Goal: Find specific page/section: Find specific page/section

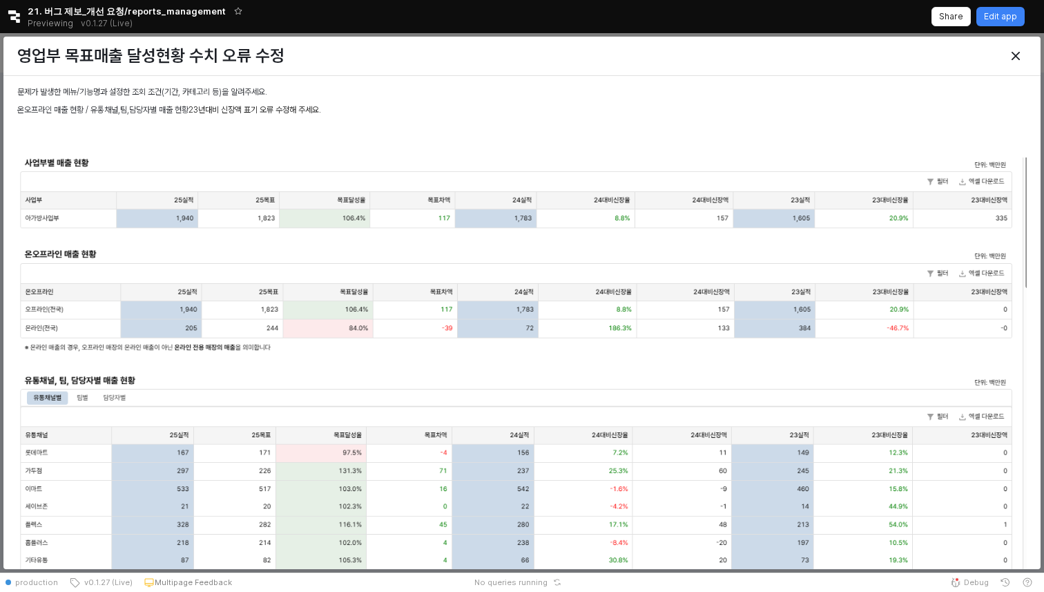
scroll to position [165, 12]
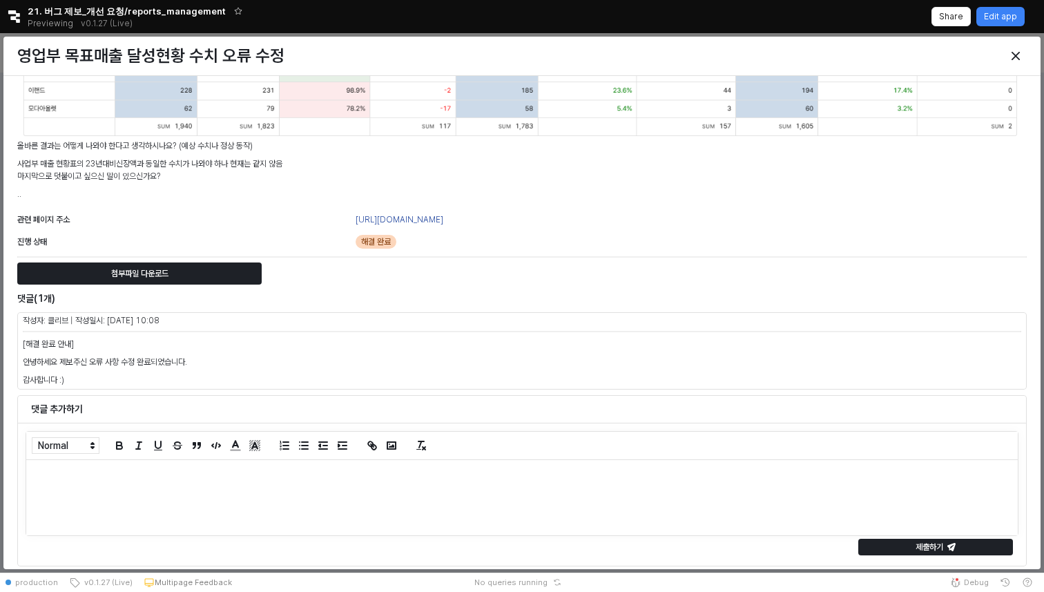
click at [1000, 56] on div at bounding box center [905, 56] width 244 height 22
click at [1011, 57] on icon "Close" at bounding box center [1015, 56] width 8 height 8
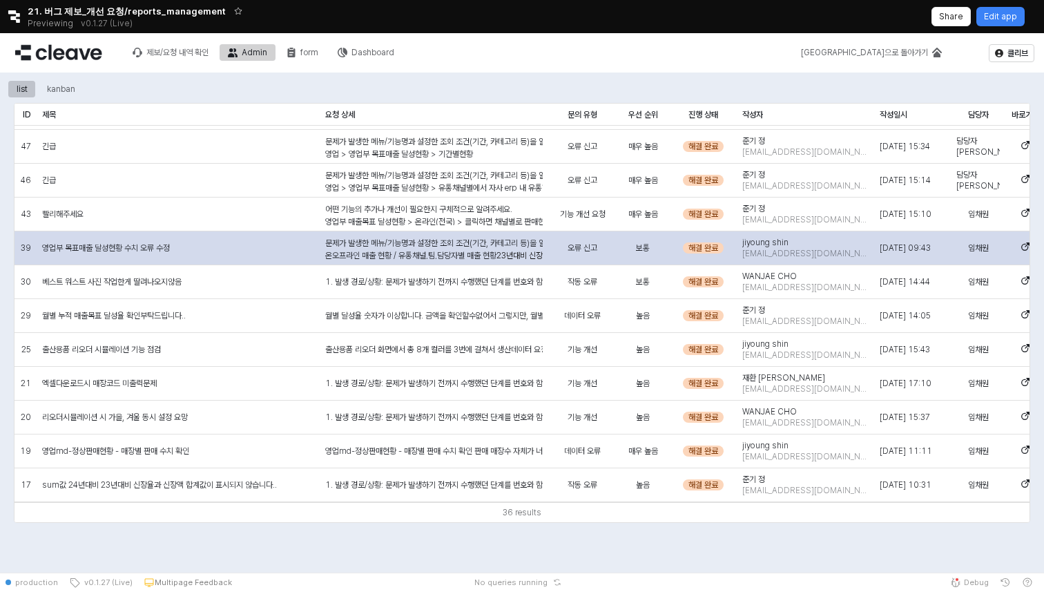
scroll to position [0, 12]
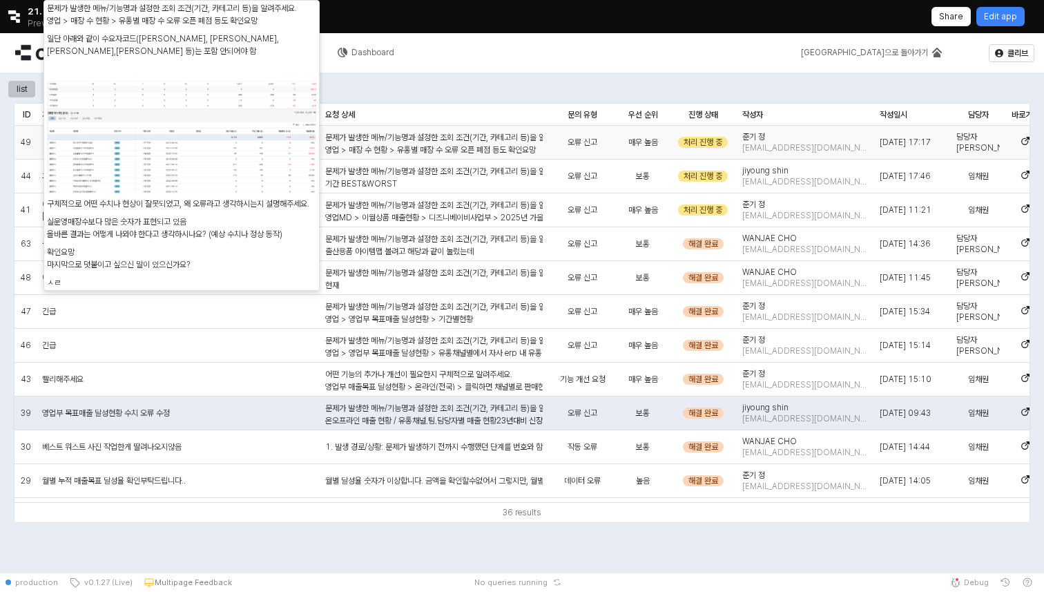
click at [353, 144] on p "영업 > 매장 수 현황 > 유통별 매장 수 오류 오픈 폐점 등도 확인요망" at bounding box center [433, 150] width 217 height 12
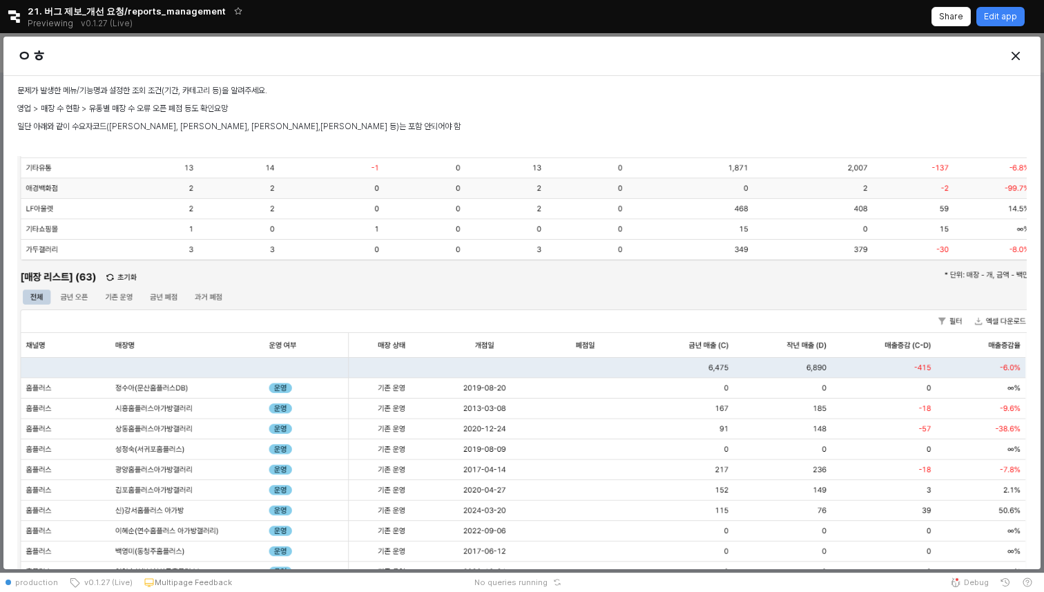
scroll to position [391, 0]
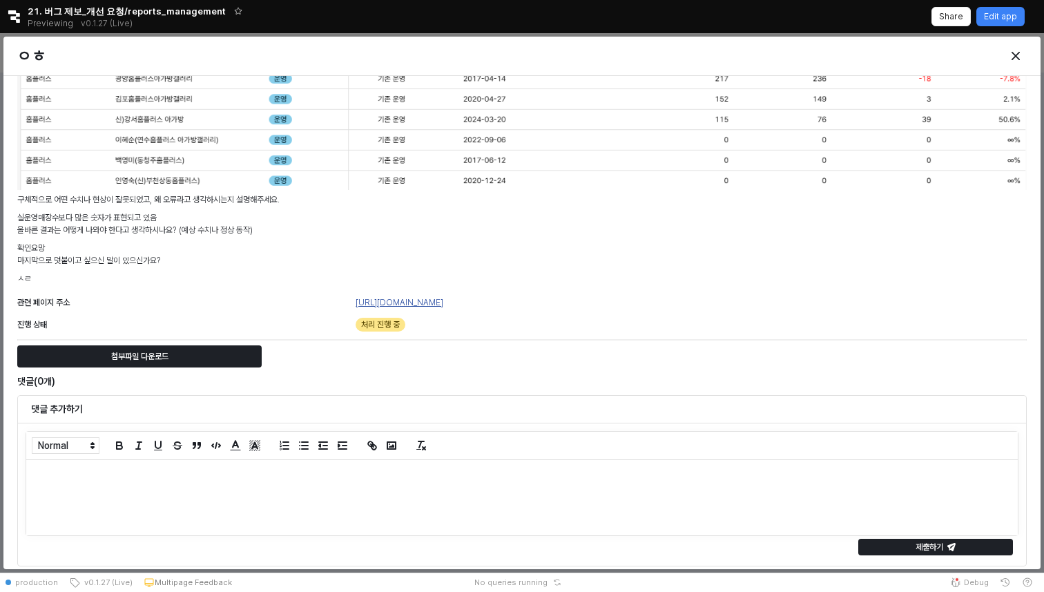
click at [437, 302] on link "https://agabang.cleave.work/app/sales-shop-count" at bounding box center [400, 303] width 88 height 10
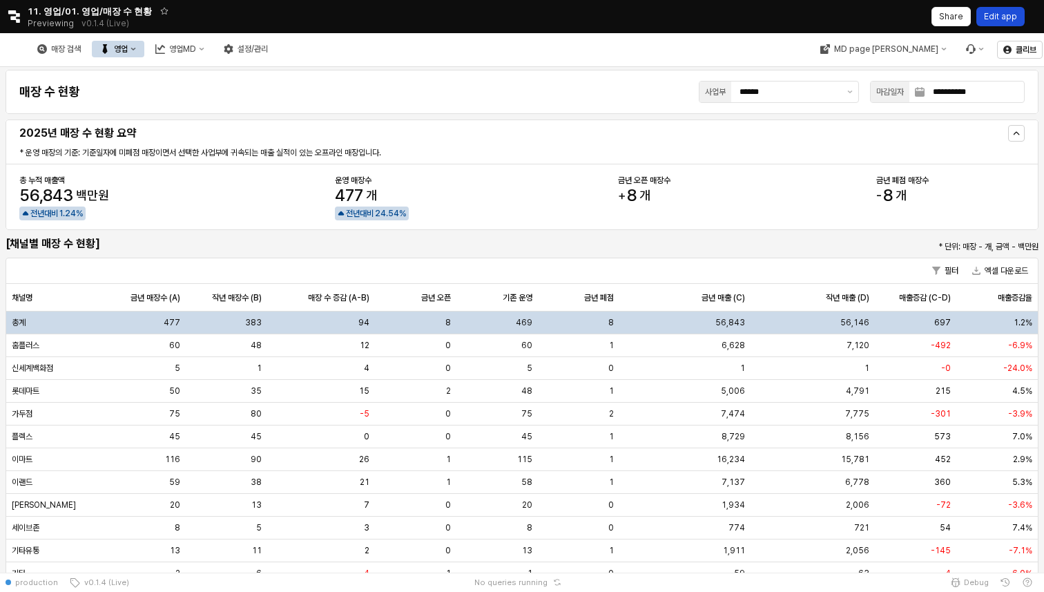
click at [1011, 23] on div "Edit app" at bounding box center [1000, 17] width 33 height 18
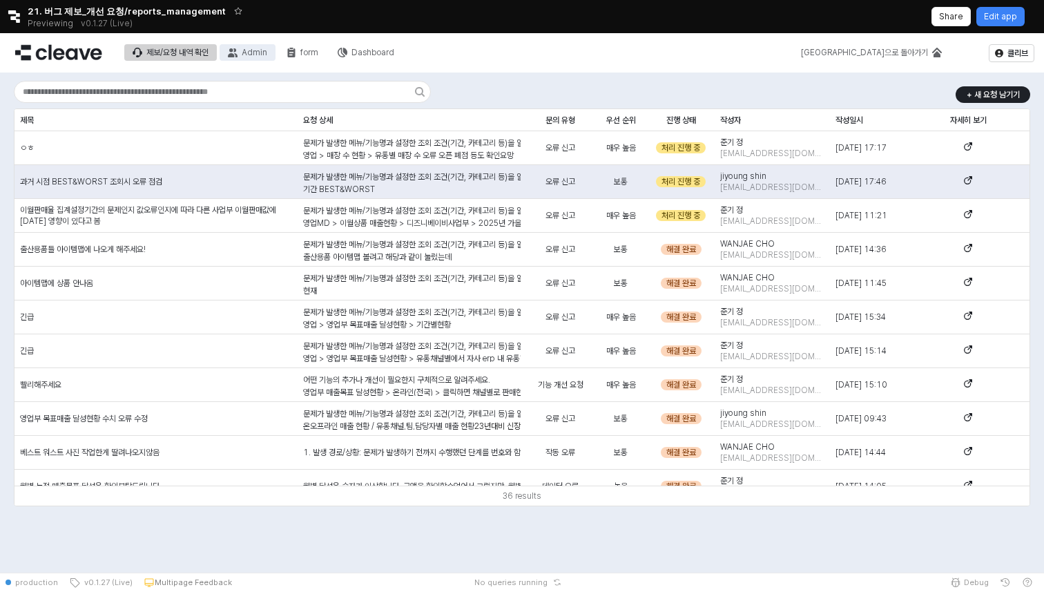
click at [245, 55] on div "Admin" at bounding box center [255, 53] width 26 height 10
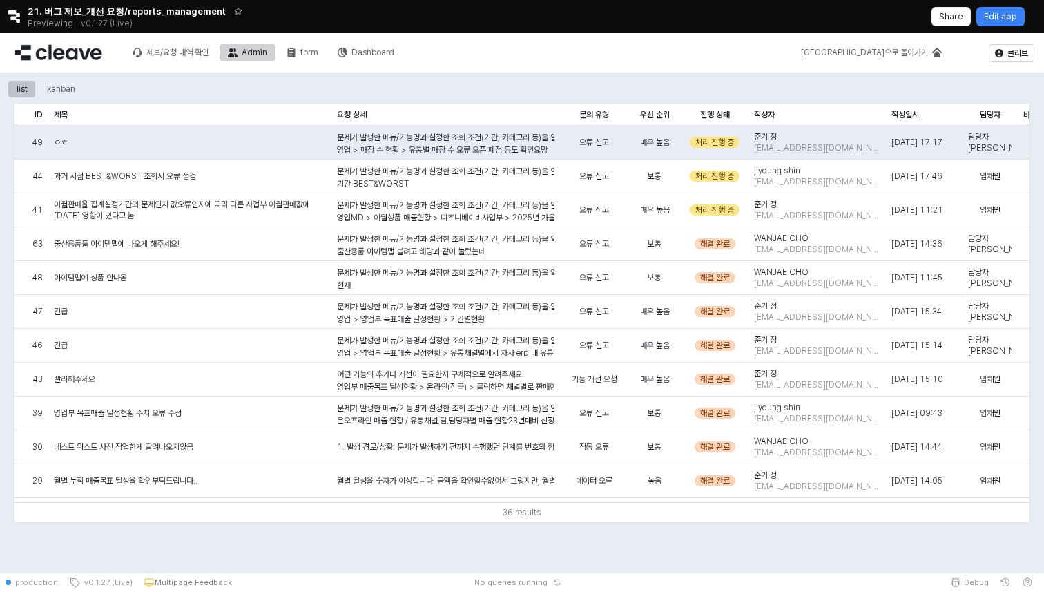
click at [427, 532] on div "list kanban ID ID 제목 제목 요청 상세 요청 상세 문의 유형 문의 유형 우선 순위 우선 순위 진행 상태 진행 상태 작성자 작성자…" at bounding box center [522, 322] width 1044 height 500
click at [6, 22] on button "Retool logo" at bounding box center [14, 16] width 28 height 12
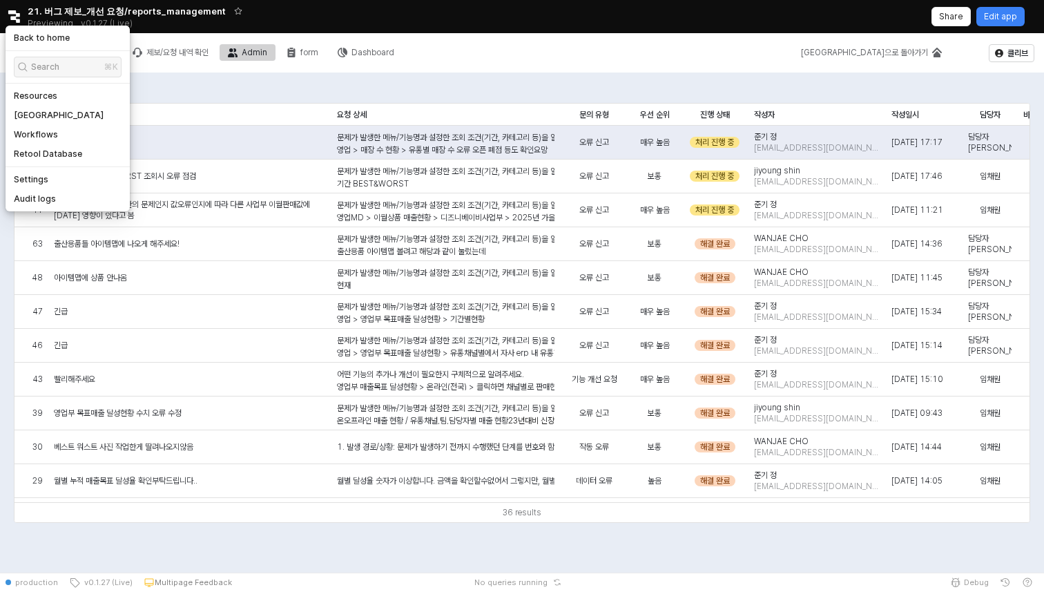
click at [55, 50] on hr at bounding box center [68, 50] width 124 height 1
click at [56, 40] on h5 "Back to home" at bounding box center [42, 37] width 56 height 11
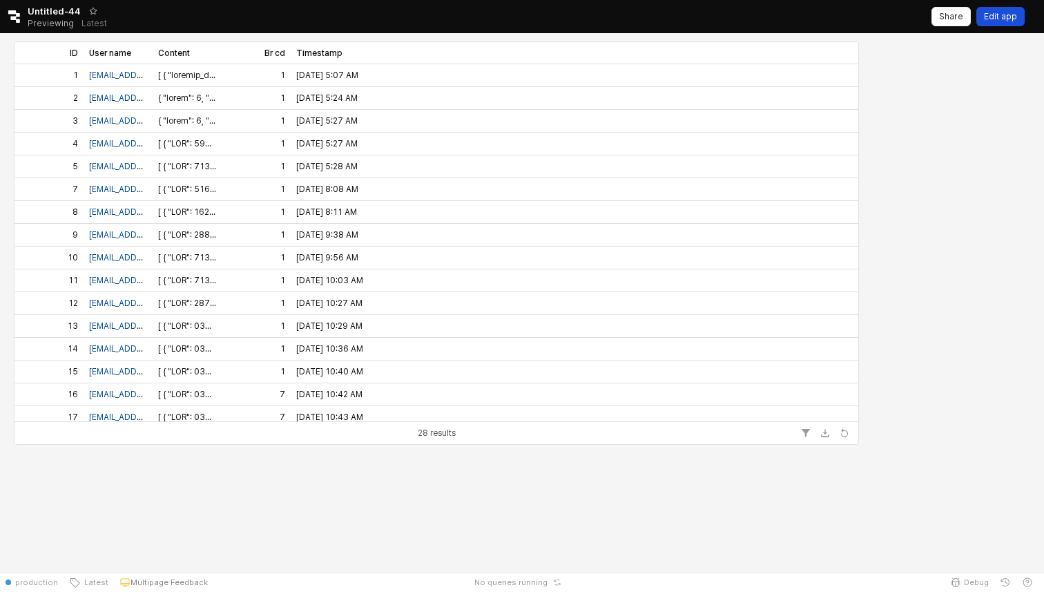
click at [1002, 15] on p "Edit app" at bounding box center [1000, 16] width 33 height 11
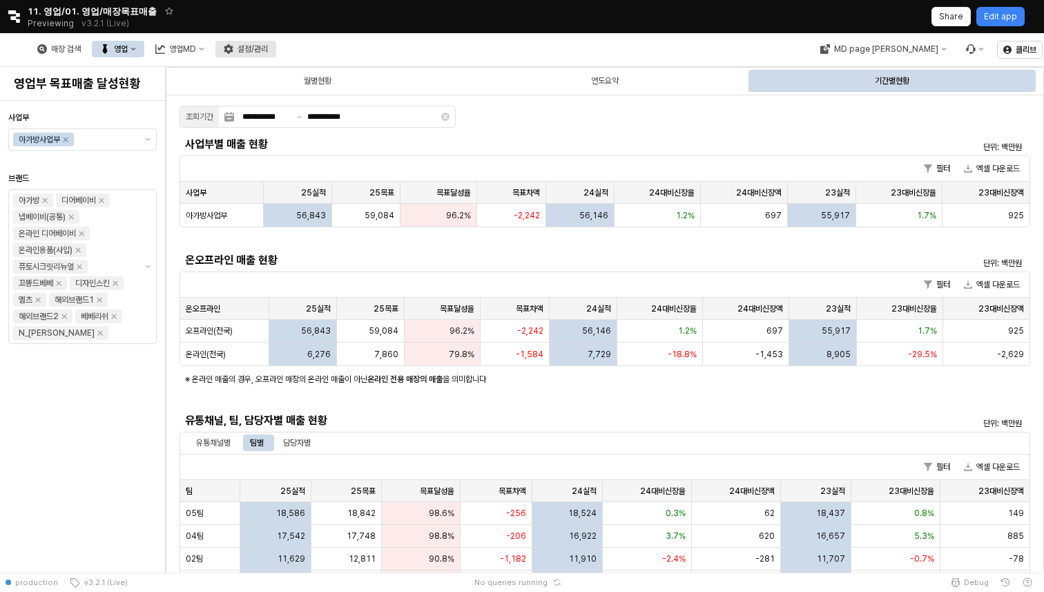
scroll to position [280, 0]
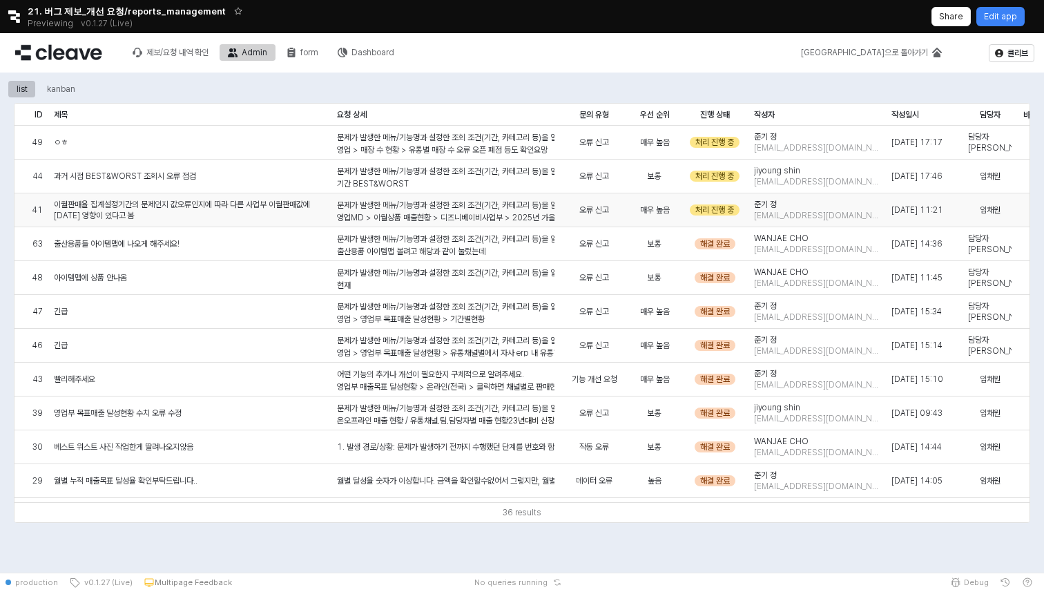
scroll to position [0, 27]
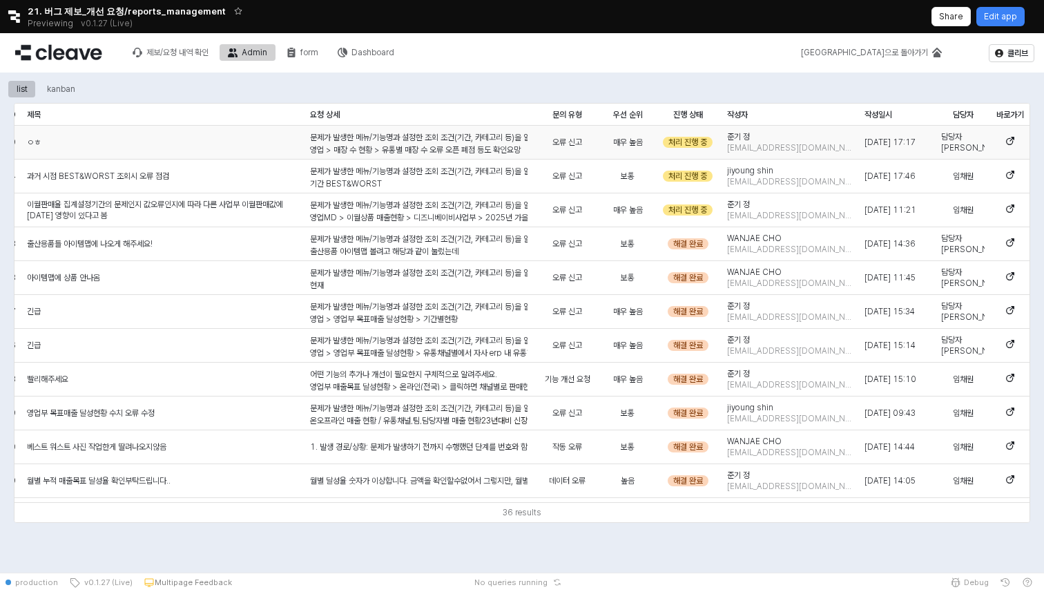
click at [762, 154] on div "준기 정 junki4274@agabang.com" at bounding box center [789, 143] width 137 height 34
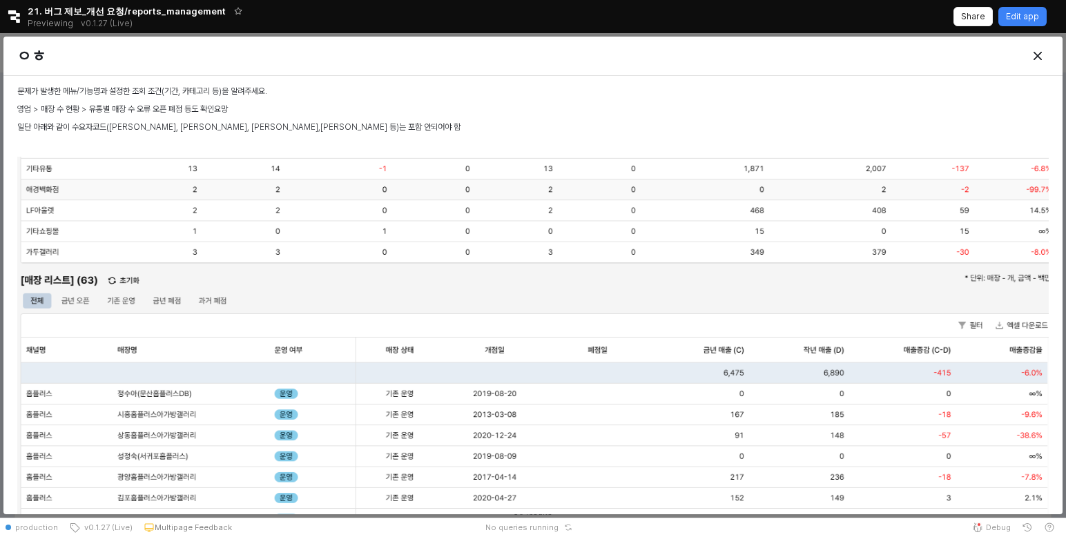
scroll to position [0, 5]
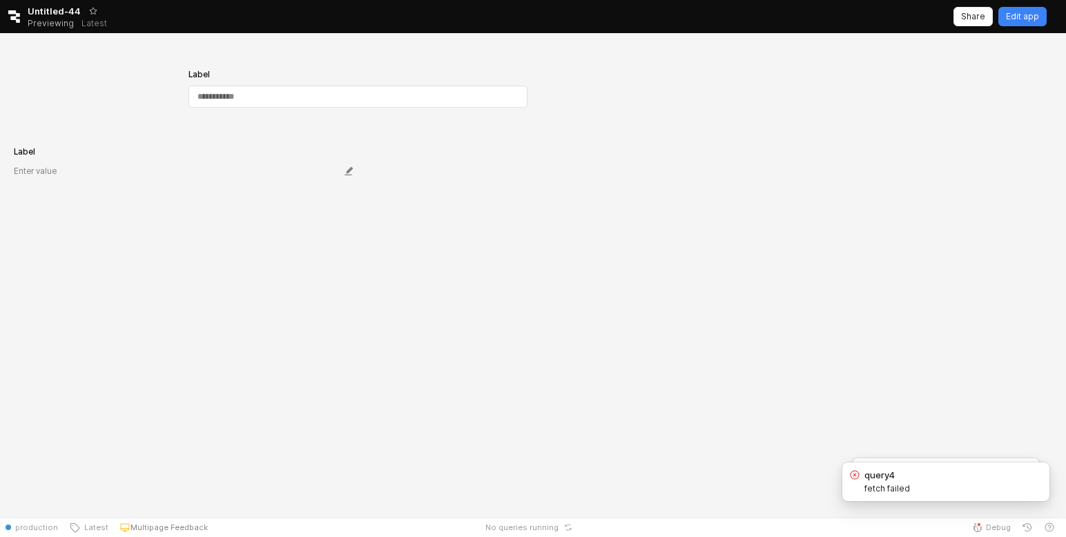
click at [13, 20] on icon "Retool logo" at bounding box center [14, 16] width 12 height 12
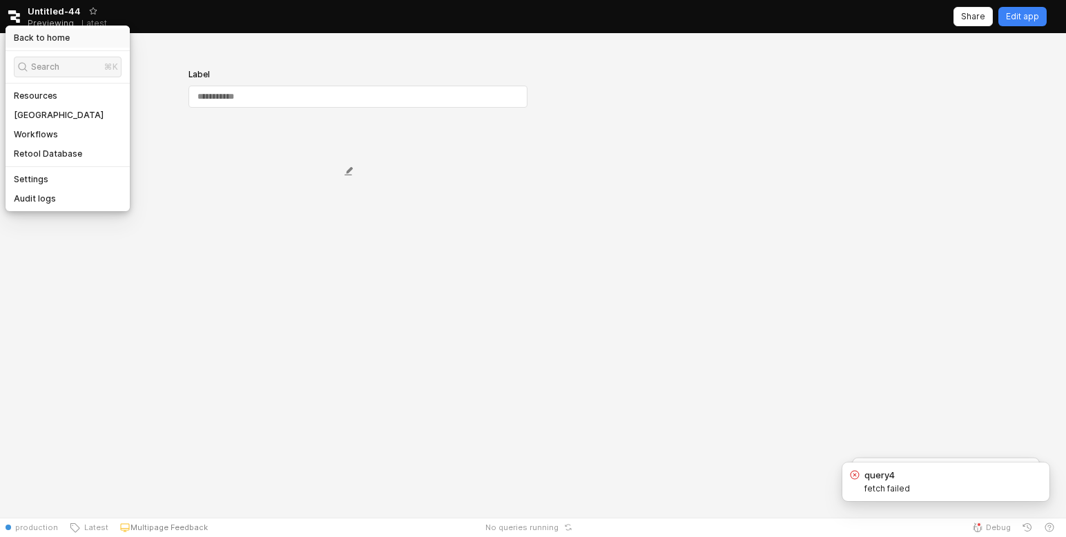
click at [19, 33] on h5 "Back to home" at bounding box center [42, 37] width 56 height 11
